Goal: Information Seeking & Learning: Learn about a topic

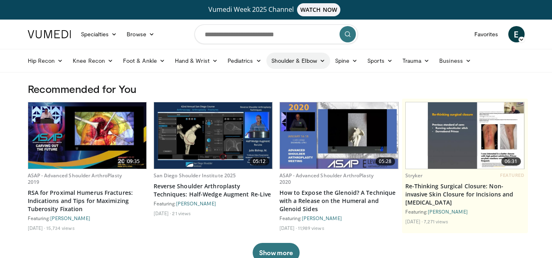
click at [304, 65] on link "Shoulder & Elbow" at bounding box center [298, 61] width 64 height 16
click at [257, 96] on link "Shoulder" at bounding box center [280, 93] width 97 height 13
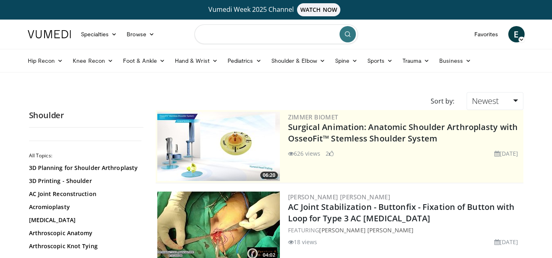
click at [212, 31] on input "Search topics, interventions" at bounding box center [275, 34] width 163 height 20
type input "**********"
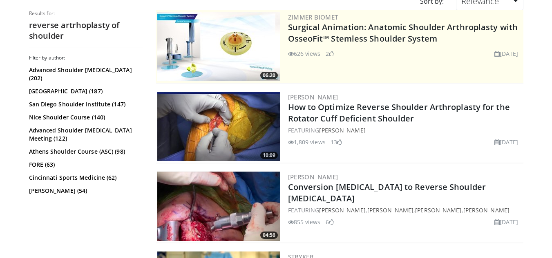
scroll to position [104, 0]
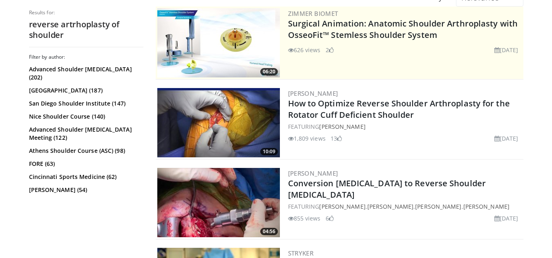
click at [260, 114] on img at bounding box center [218, 122] width 122 height 69
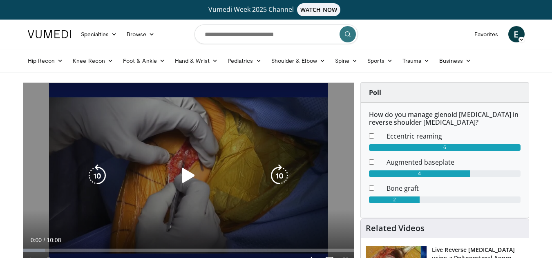
click at [179, 179] on icon "Video Player" at bounding box center [188, 176] width 23 height 23
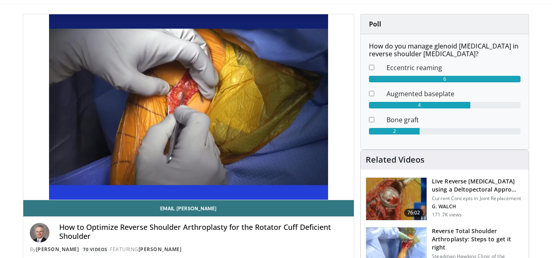
scroll to position [78, 0]
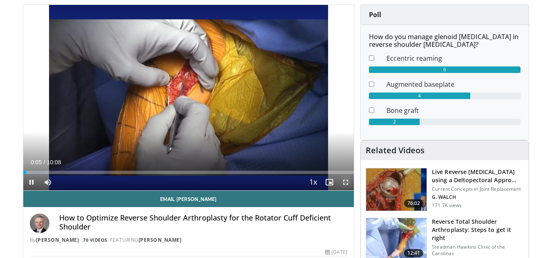
click at [344, 183] on span "Video Player" at bounding box center [345, 182] width 16 height 16
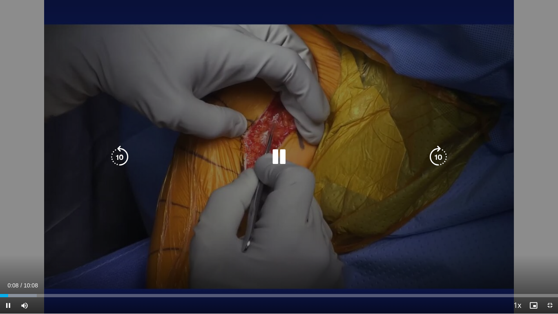
click at [434, 160] on icon "Video Player" at bounding box center [438, 156] width 23 height 23
click at [438, 167] on icon "Video Player" at bounding box center [438, 156] width 23 height 23
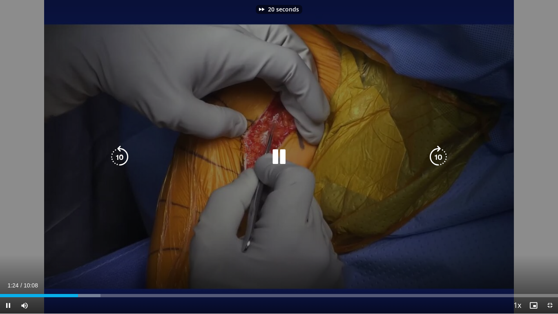
click at [438, 167] on icon "Video Player" at bounding box center [438, 156] width 23 height 23
click at [438, 160] on icon "Video Player" at bounding box center [438, 156] width 23 height 23
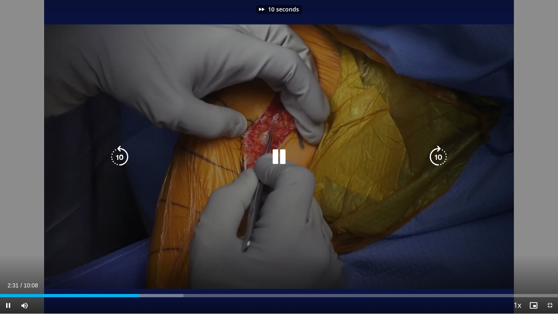
click at [438, 160] on icon "Video Player" at bounding box center [438, 156] width 23 height 23
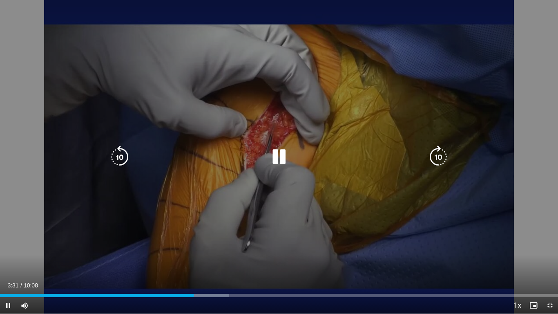
click at [110, 37] on div "30 seconds Tap to unmute" at bounding box center [279, 156] width 558 height 313
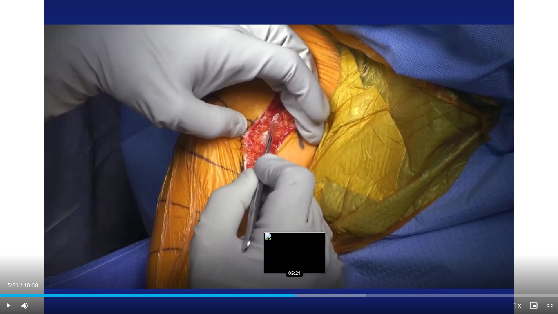
click at [294, 258] on div "Loaded : 65.60% 05:48 05:21" at bounding box center [279, 293] width 558 height 8
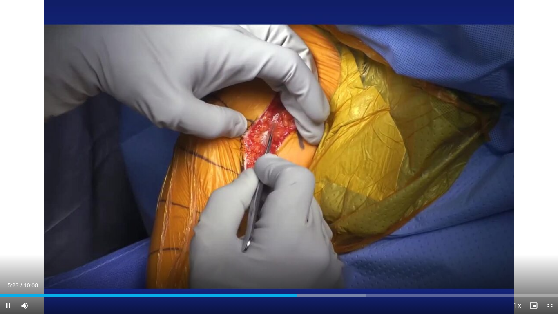
click at [282, 258] on div "Current Time 5:23 / Duration 10:08 Pause Skip Backward Skip Forward Mute Loaded…" at bounding box center [279, 305] width 558 height 16
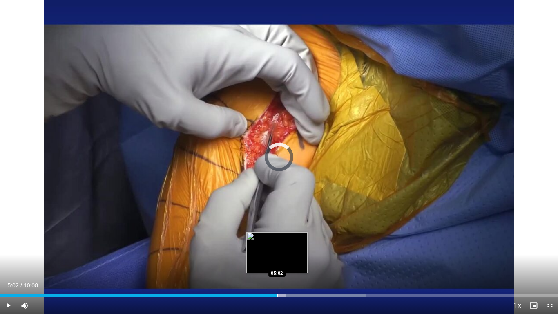
click at [277, 258] on div "Progress Bar" at bounding box center [277, 295] width 1 height 3
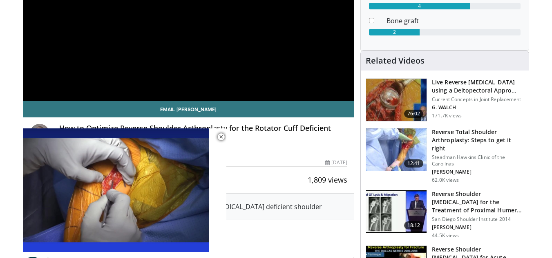
scroll to position [180, 0]
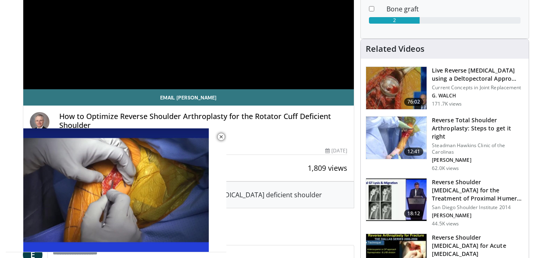
click at [374, 88] on img at bounding box center [396, 88] width 60 height 42
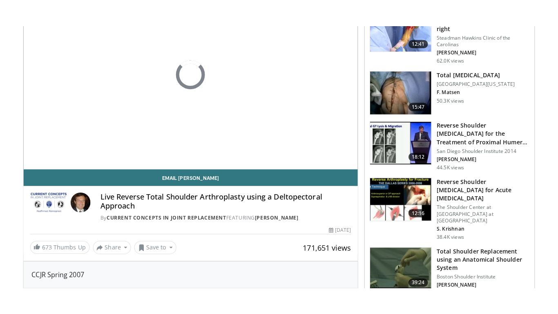
scroll to position [100, 0]
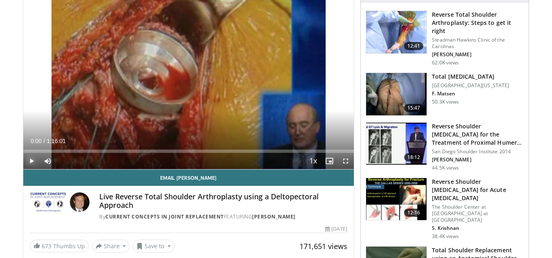
click at [27, 160] on span "Video Player" at bounding box center [31, 161] width 16 height 16
click at [349, 162] on span "Video Player" at bounding box center [345, 161] width 16 height 16
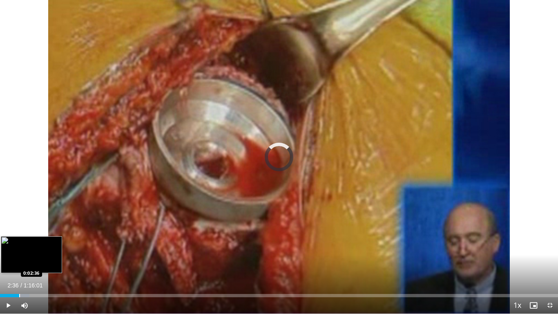
click at [19, 258] on div "Progress Bar" at bounding box center [19, 295] width 1 height 3
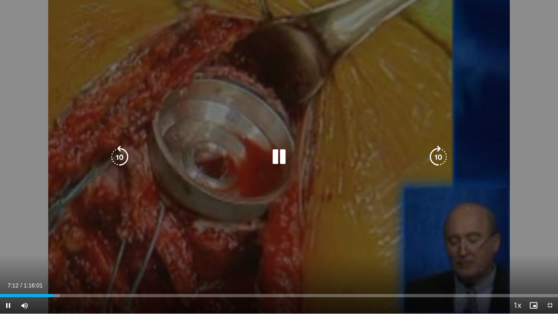
click at [282, 162] on icon "Video Player" at bounding box center [278, 156] width 23 height 23
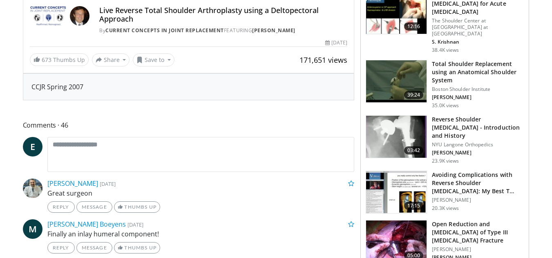
scroll to position [0, 0]
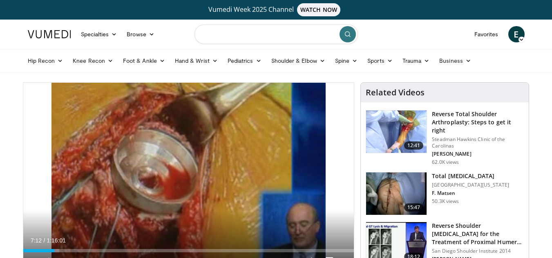
click at [231, 38] on input "Search topics, interventions" at bounding box center [275, 34] width 163 height 20
type input "**********"
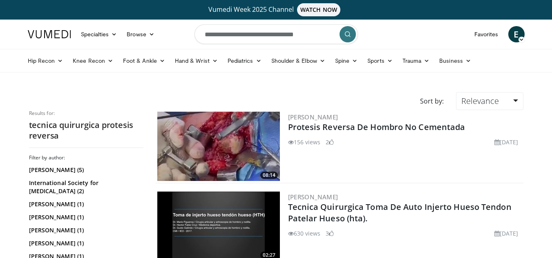
click at [194, 151] on img at bounding box center [218, 146] width 122 height 69
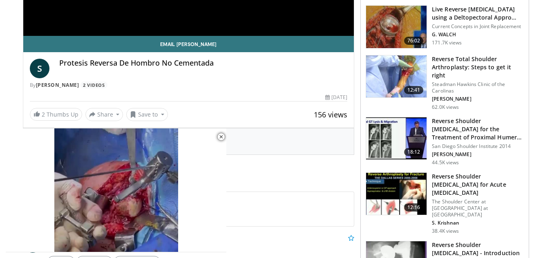
scroll to position [245, 0]
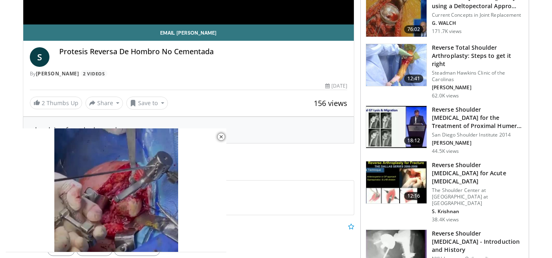
click at [391, 62] on img at bounding box center [396, 65] width 60 height 42
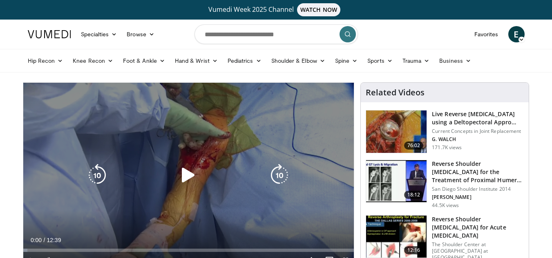
click at [187, 181] on icon "Video Player" at bounding box center [188, 175] width 23 height 23
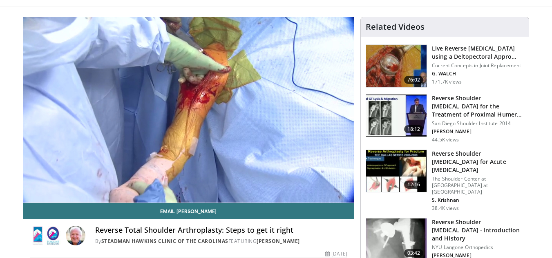
scroll to position [70, 0]
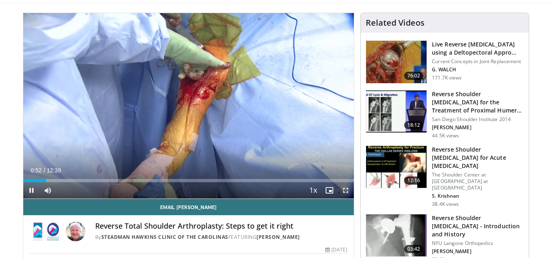
click at [342, 189] on span "Video Player" at bounding box center [345, 190] width 16 height 16
